Goal: Find specific page/section: Find specific page/section

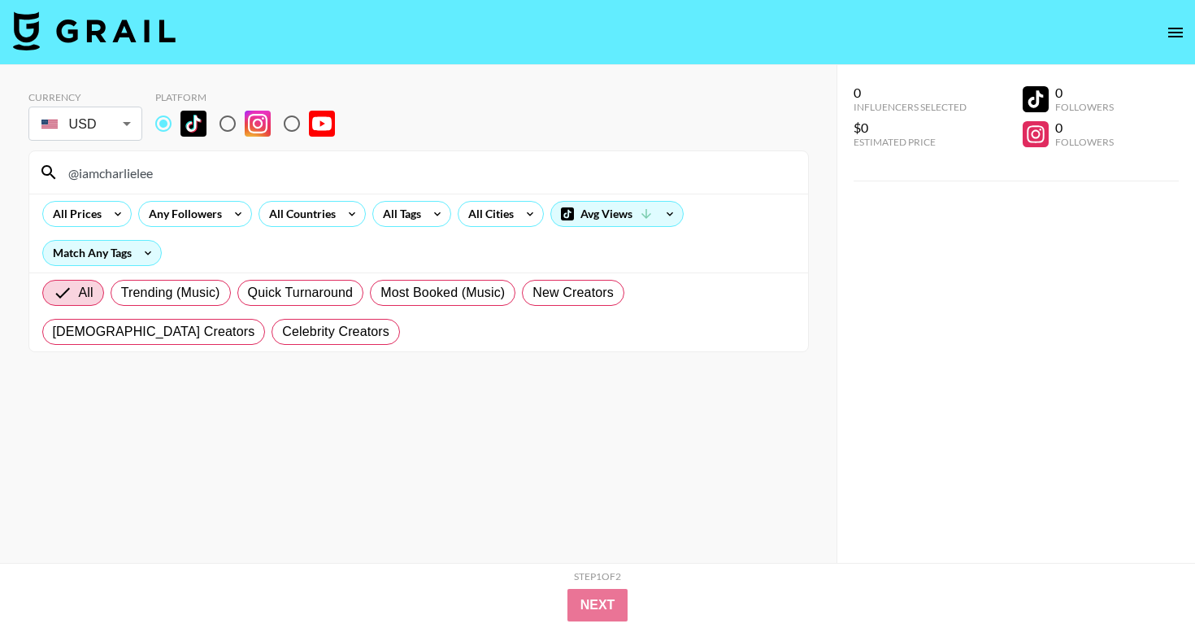
click at [292, 163] on input "@iamcharlielee" at bounding box center [429, 172] width 740 height 26
drag, startPoint x: 238, startPoint y: 170, endPoint x: 107, endPoint y: 171, distance: 130.9
click at [107, 171] on input "@iamcharlielee" at bounding box center [429, 172] width 740 height 26
type input "@tyreece2.0"
click at [214, 164] on input "@tyreece2.0" at bounding box center [429, 172] width 740 height 26
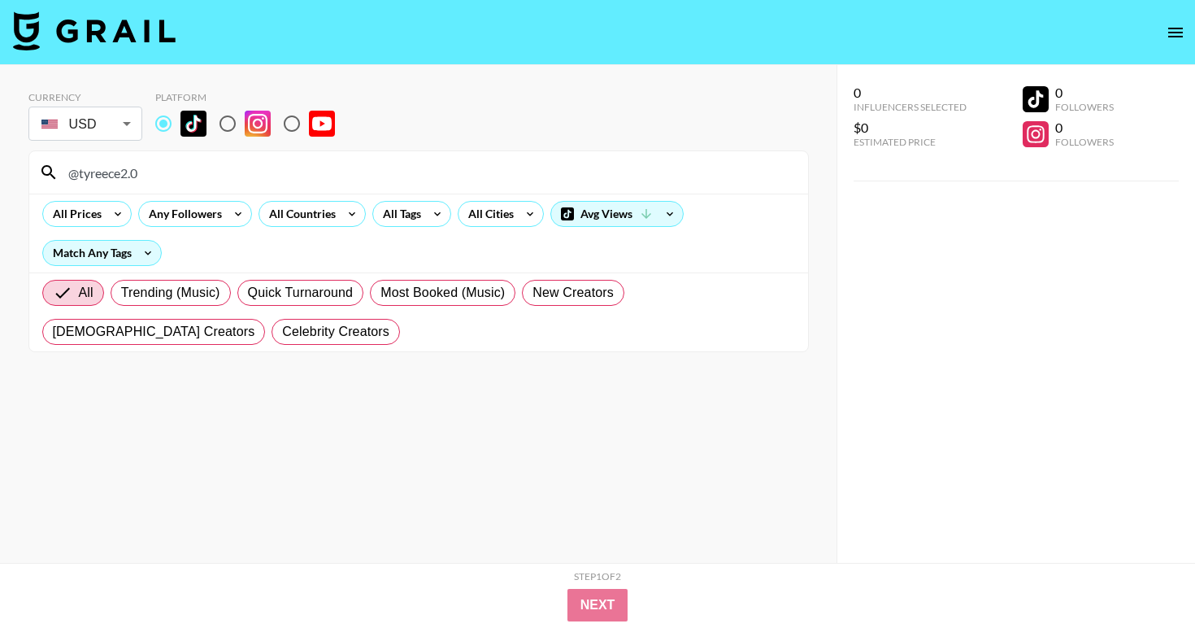
click at [214, 164] on input "@tyreece2.0" at bounding box center [429, 172] width 740 height 26
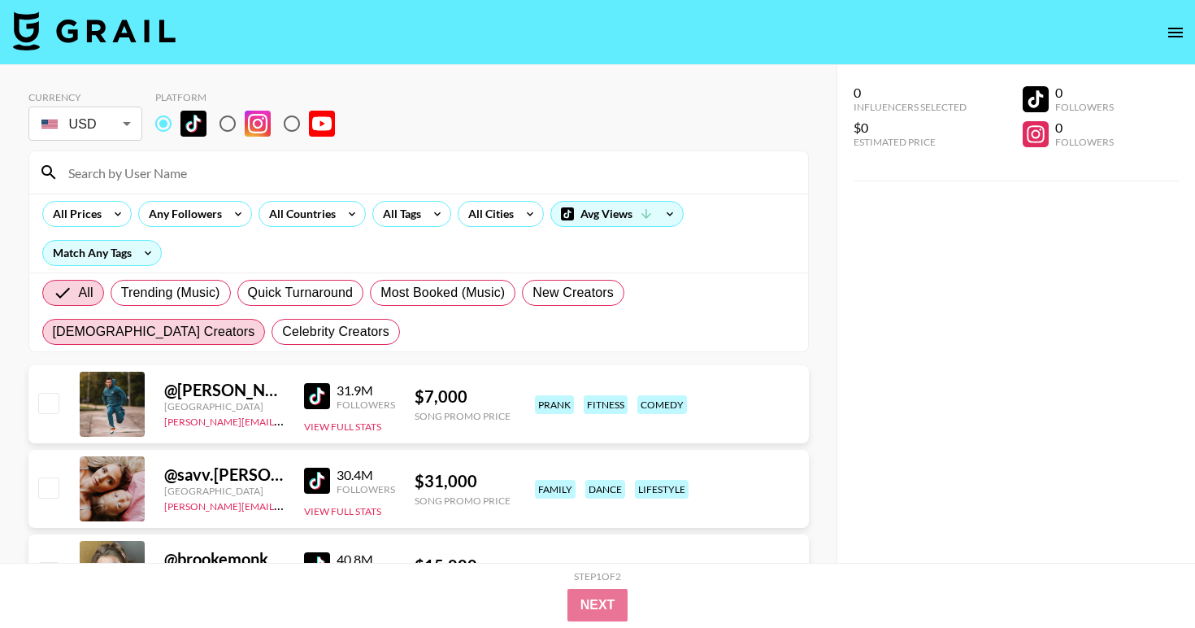
click at [255, 322] on span "[DEMOGRAPHIC_DATA] Creators" at bounding box center [154, 332] width 203 height 20
click at [53, 332] on input "[DEMOGRAPHIC_DATA] Creators" at bounding box center [53, 332] width 0 height 0
radio input "true"
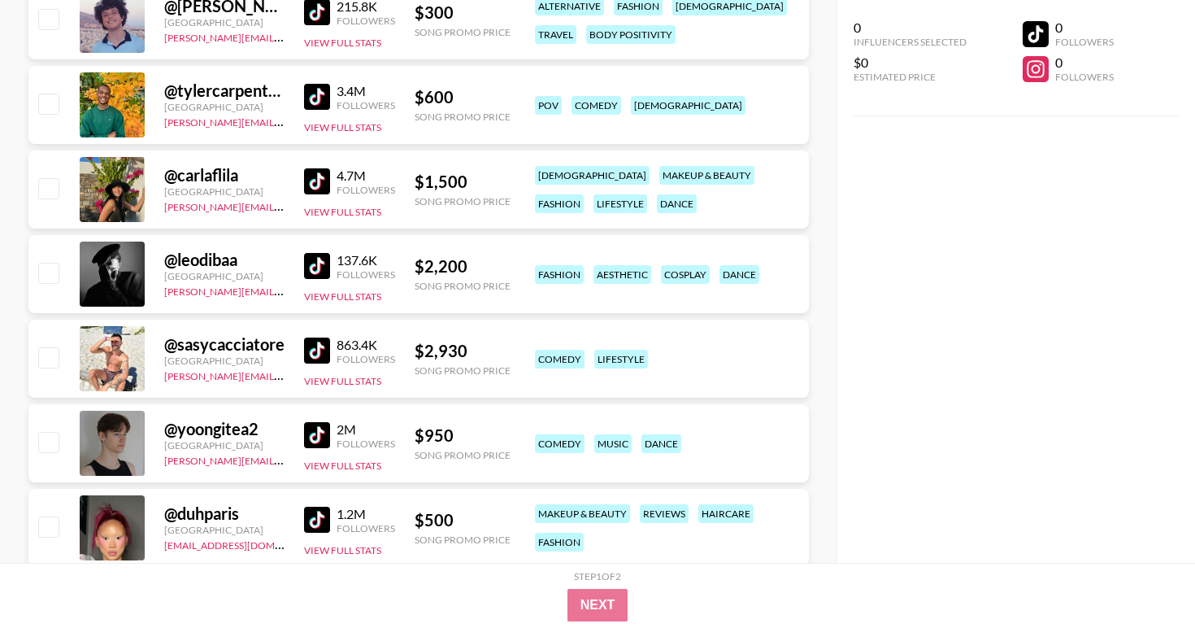
scroll to position [627, 0]
